Goal: Navigation & Orientation: Find specific page/section

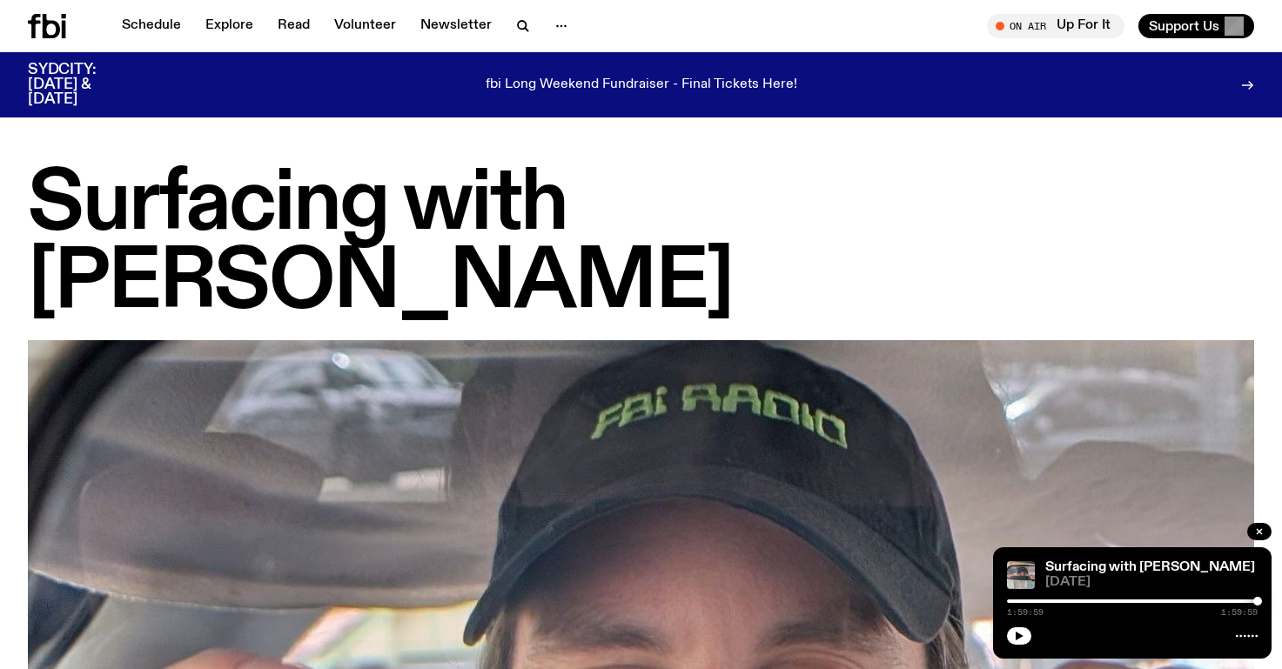
scroll to position [3593, 0]
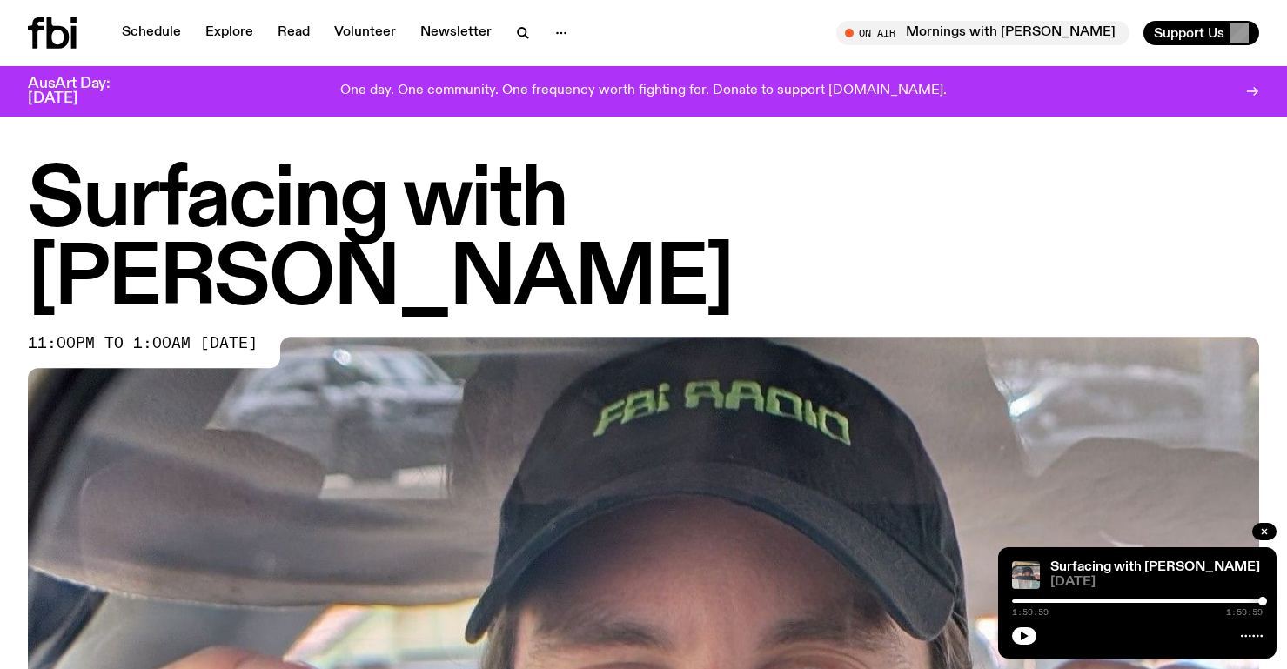
scroll to position [3, 0]
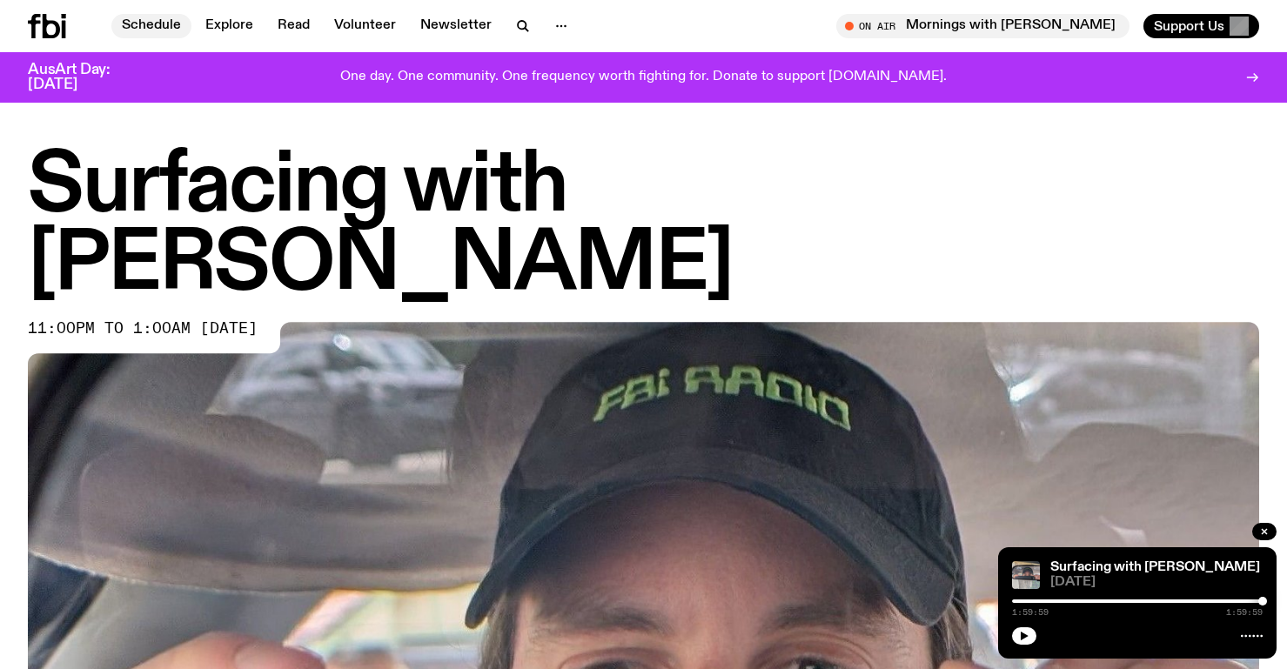
click at [125, 27] on link "Schedule" at bounding box center [151, 26] width 80 height 24
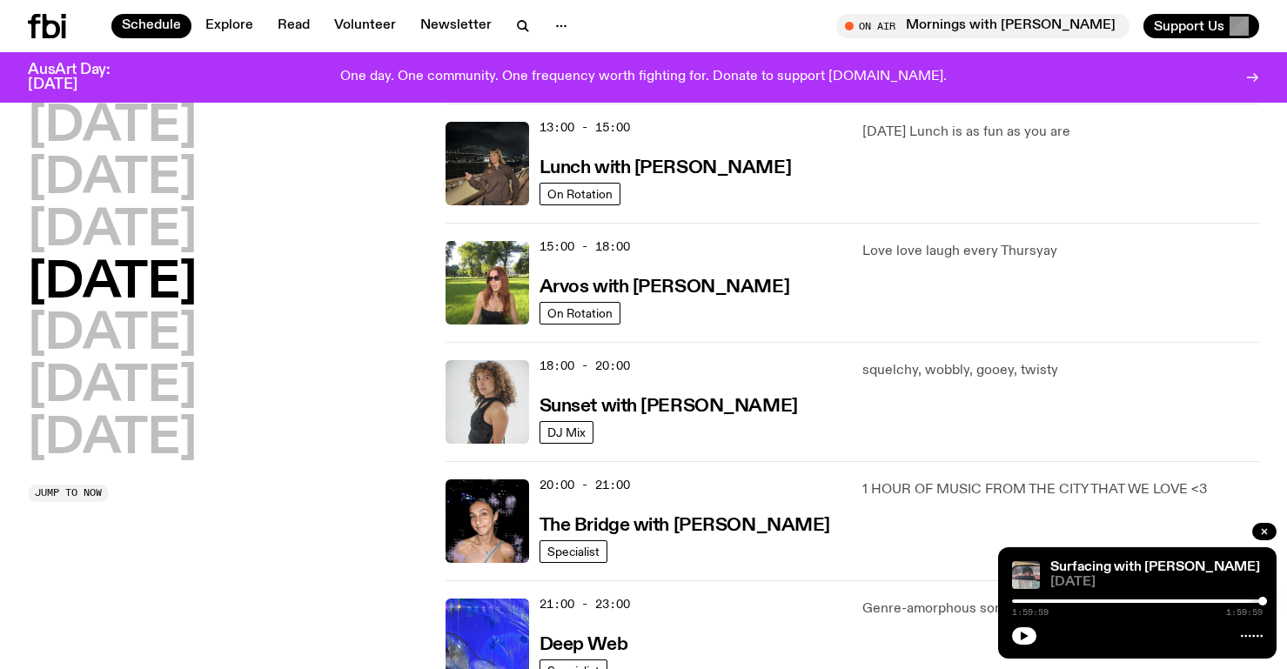
scroll to position [744, 0]
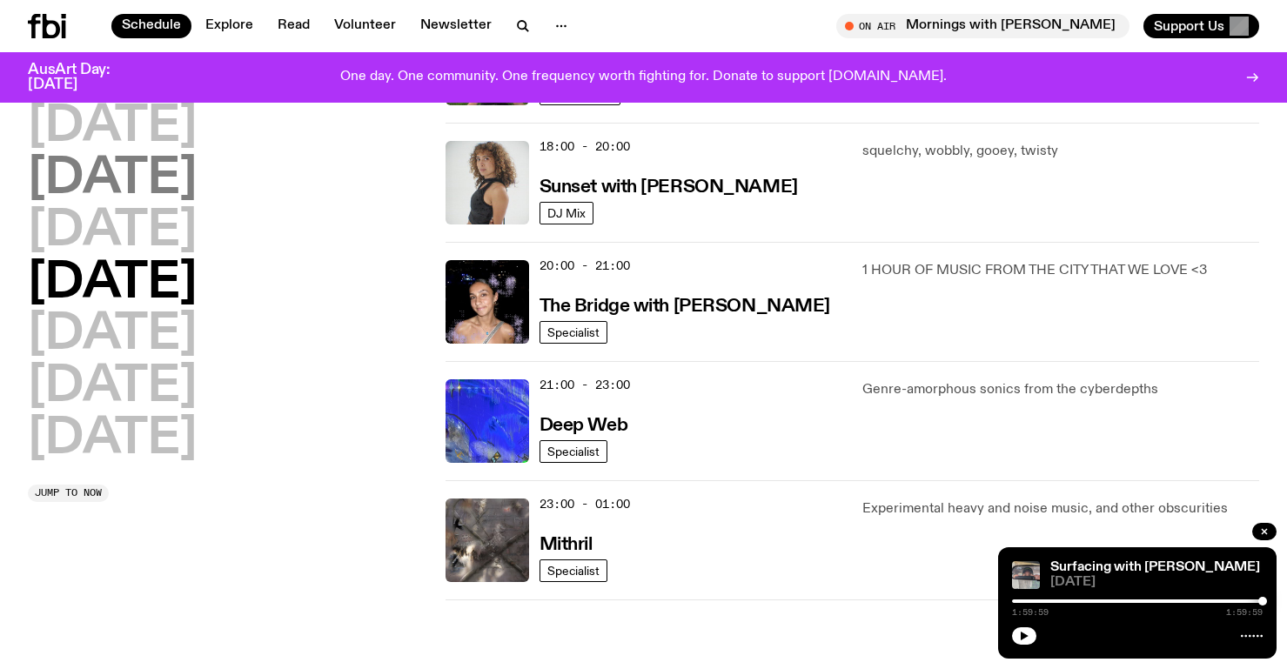
click at [193, 192] on h2 "[DATE]" at bounding box center [112, 179] width 169 height 49
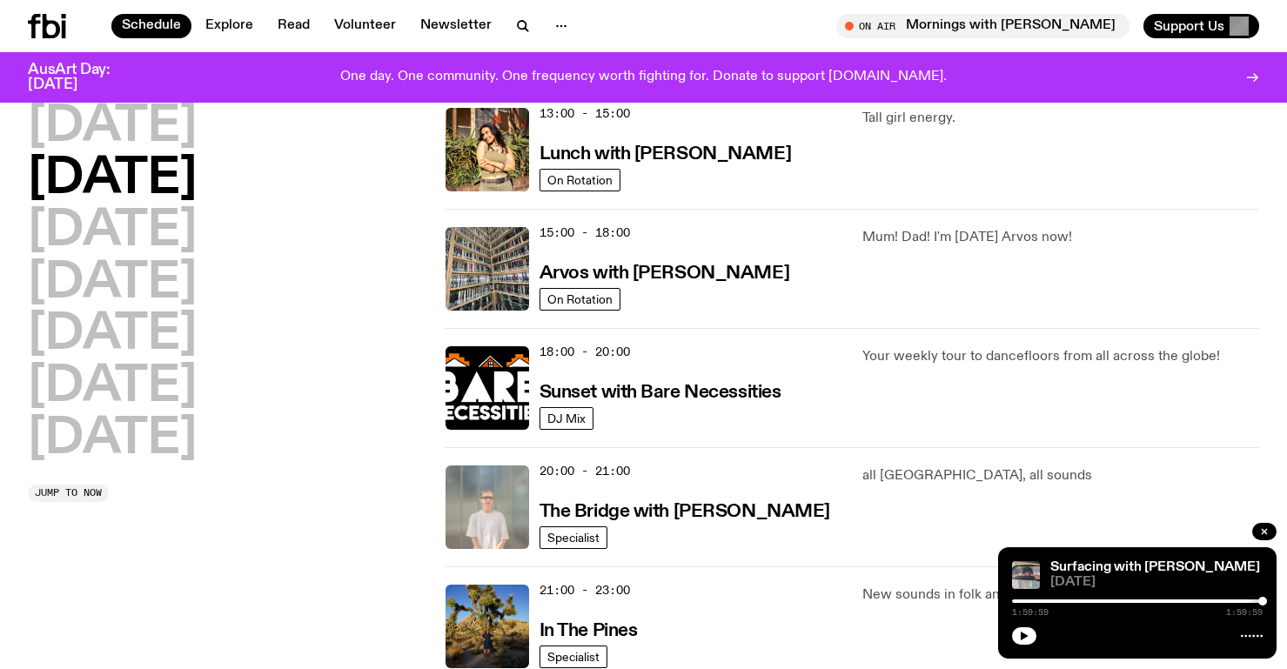
scroll to position [627, 0]
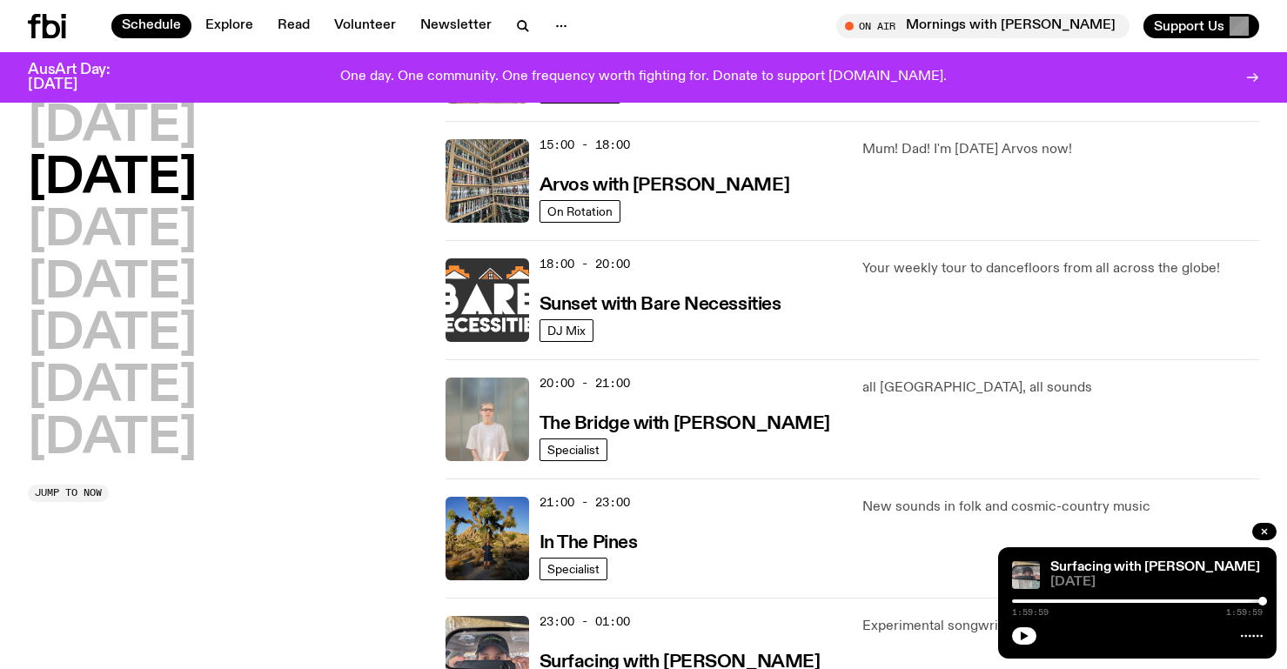
click at [493, 315] on img at bounding box center [488, 301] width 84 height 84
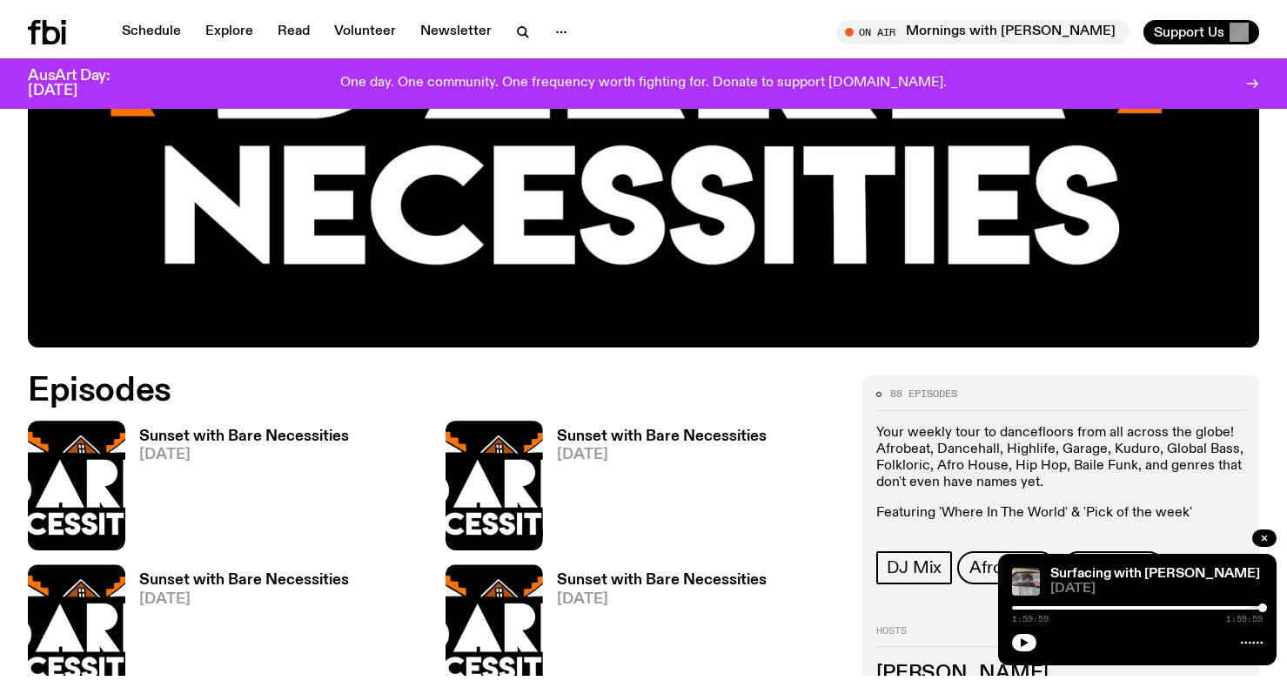
scroll to position [706, 0]
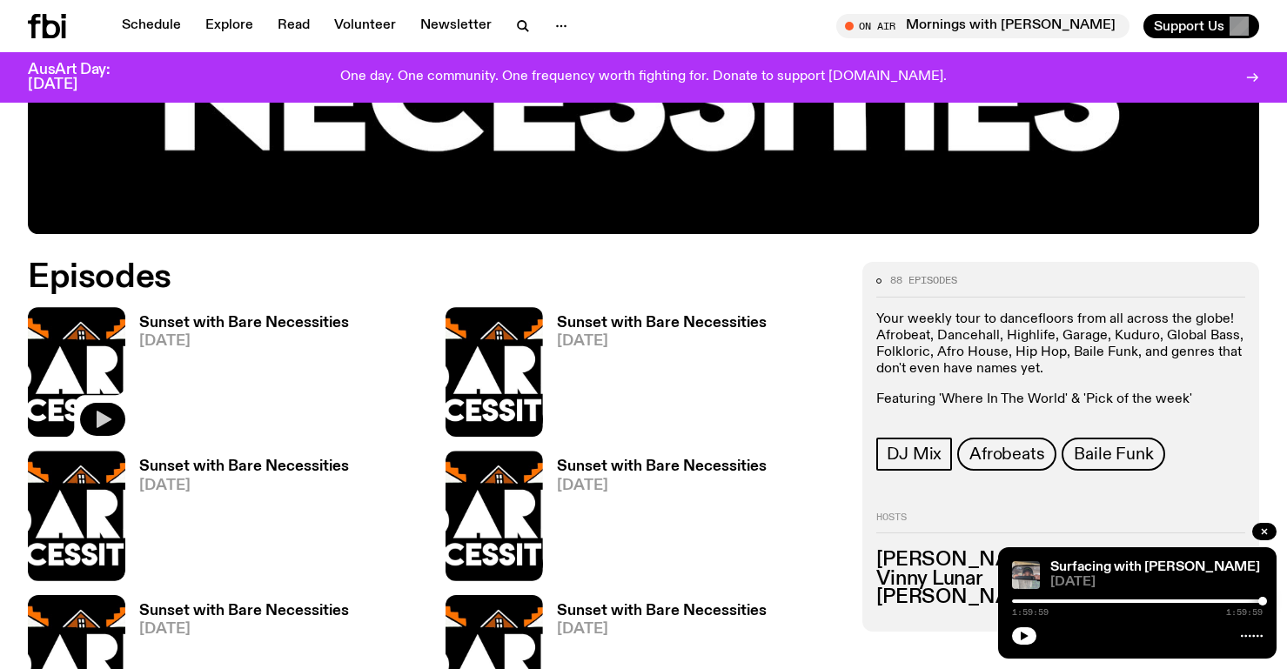
click at [114, 423] on button "button" at bounding box center [102, 419] width 45 height 33
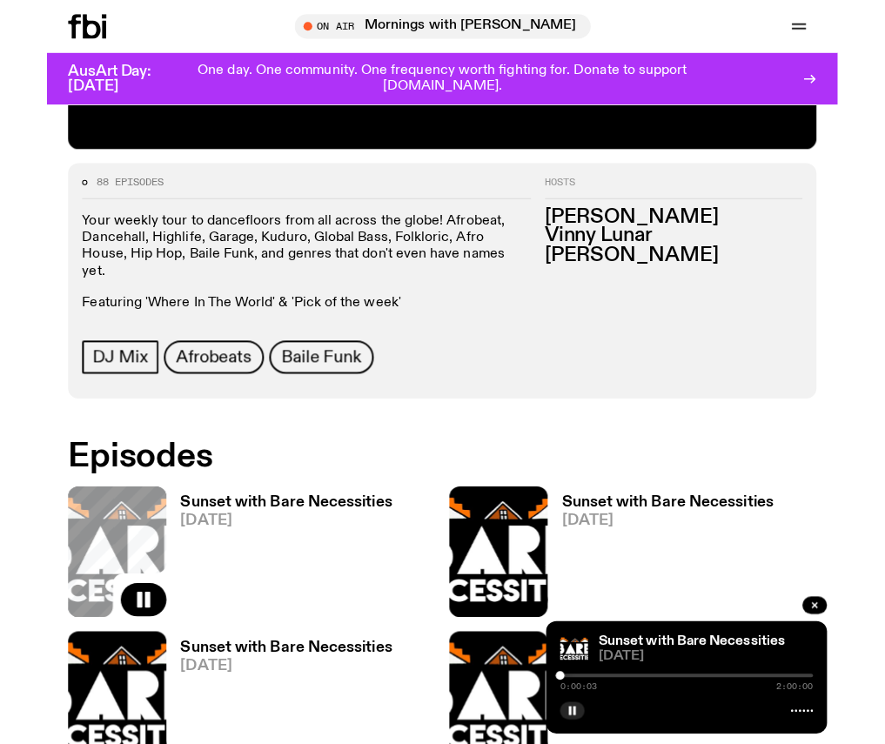
scroll to position [709, 0]
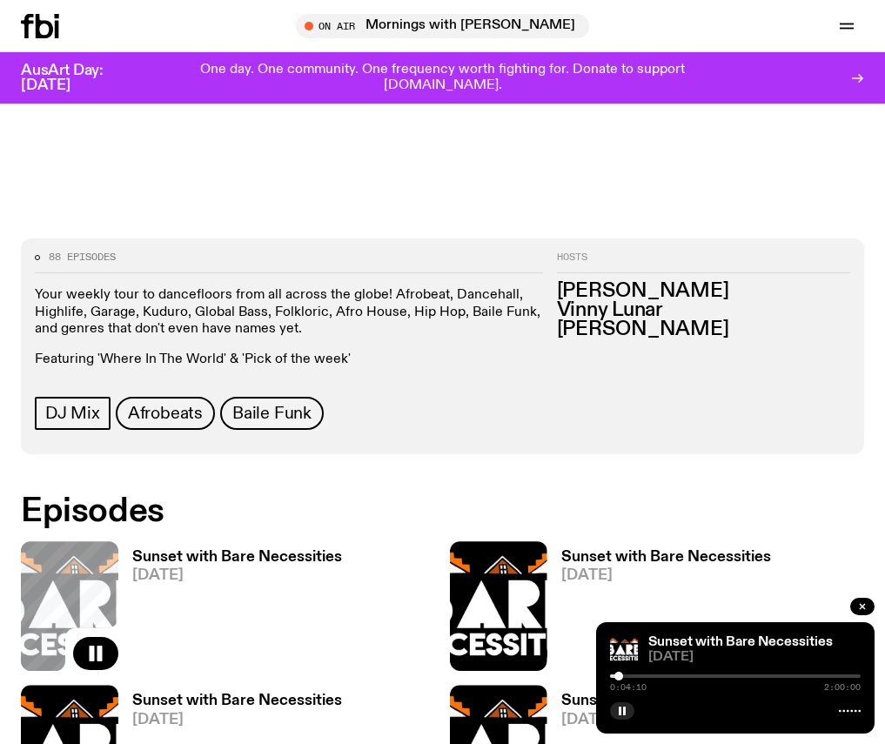
click at [622, 669] on div at bounding box center [619, 676] width 9 height 9
click at [626, 669] on div at bounding box center [624, 676] width 9 height 9
